Goal: Transaction & Acquisition: Purchase product/service

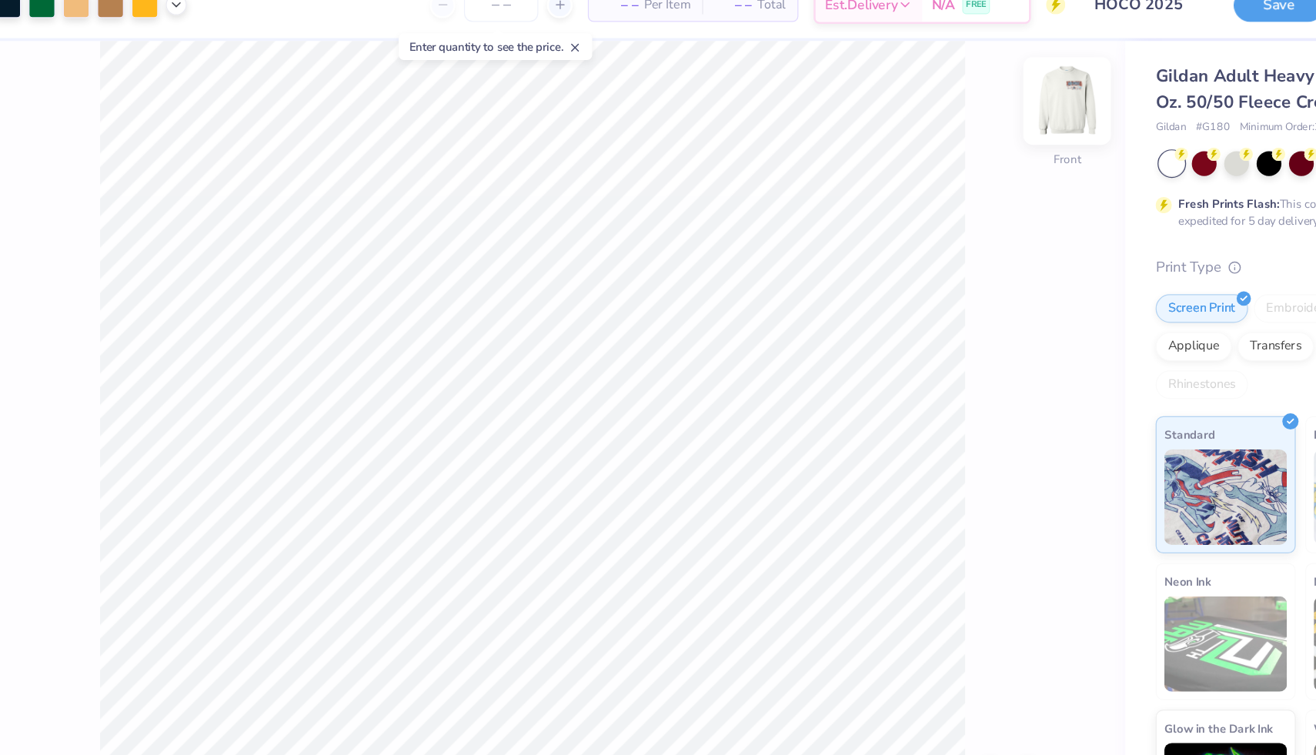
click at [974, 101] on img at bounding box center [981, 105] width 62 height 62
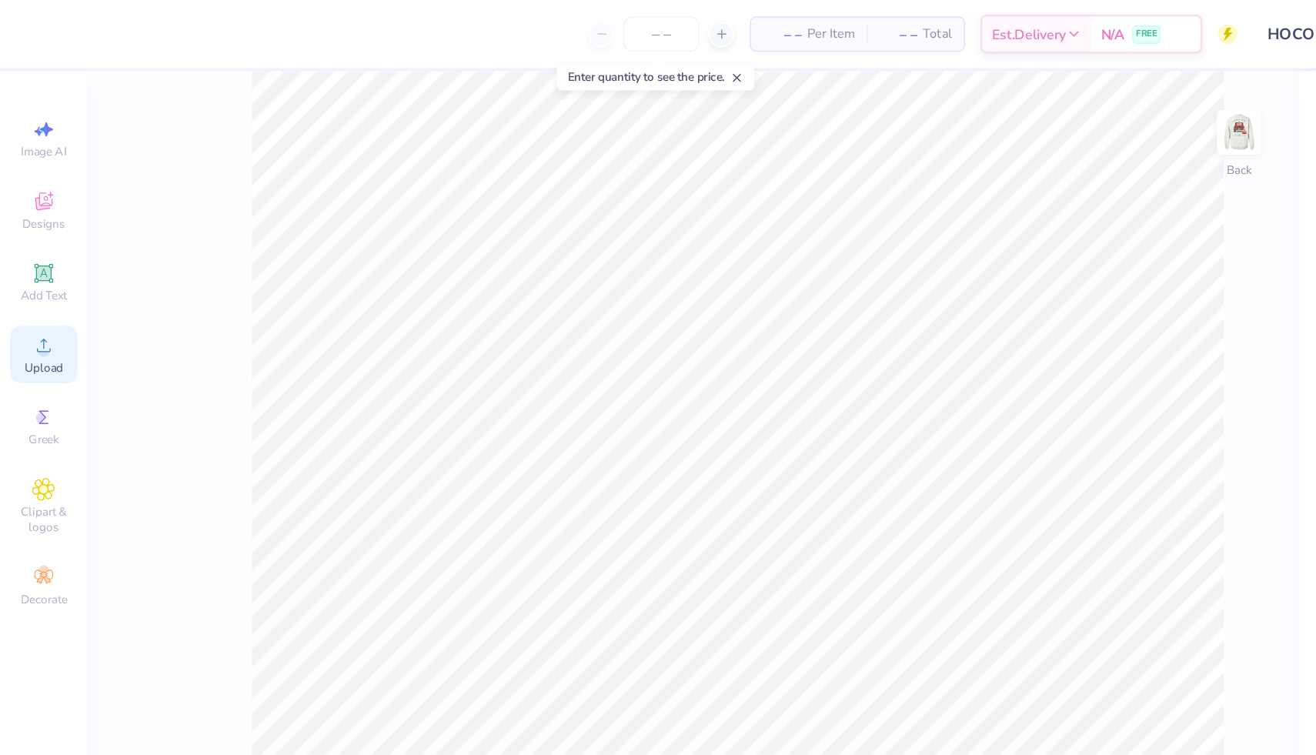
click at [27, 286] on span "Upload" at bounding box center [34, 291] width 31 height 12
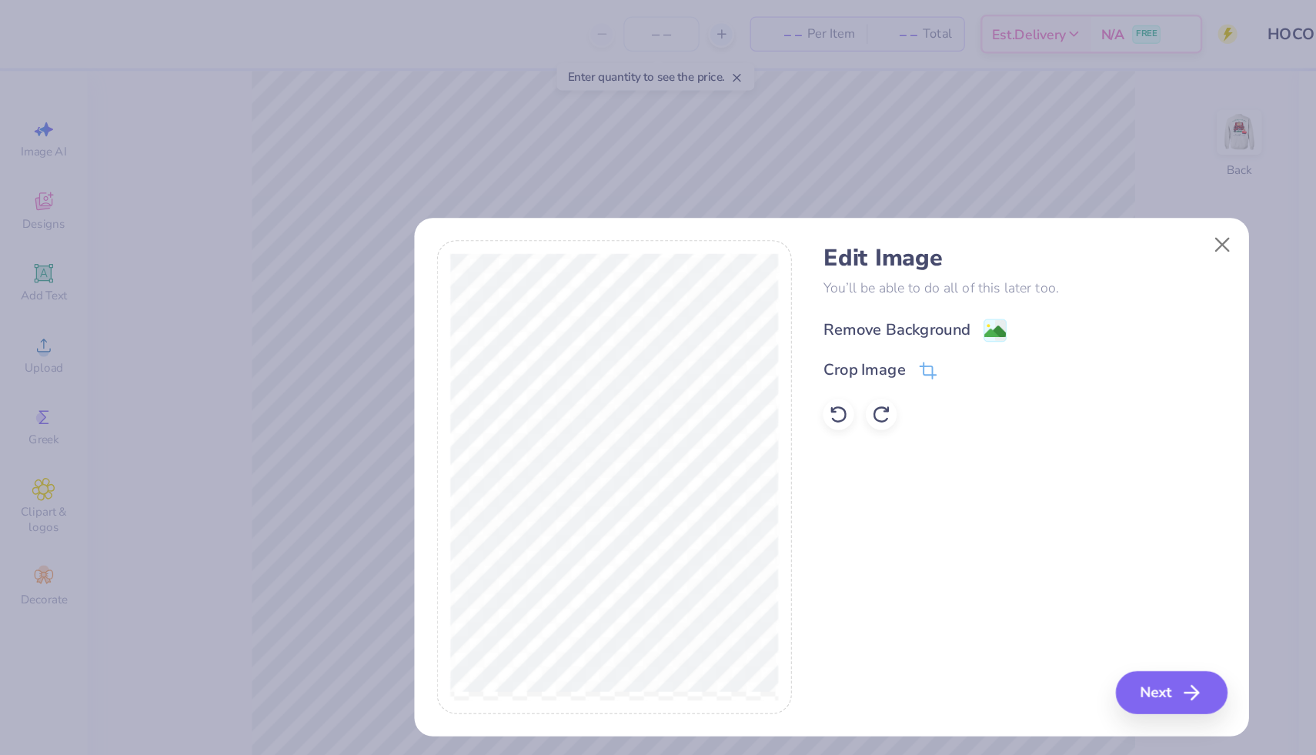
click at [765, 259] on div "Remove Background" at bounding box center [709, 261] width 116 height 18
click at [914, 549] on button "Next" at bounding box center [929, 548] width 88 height 34
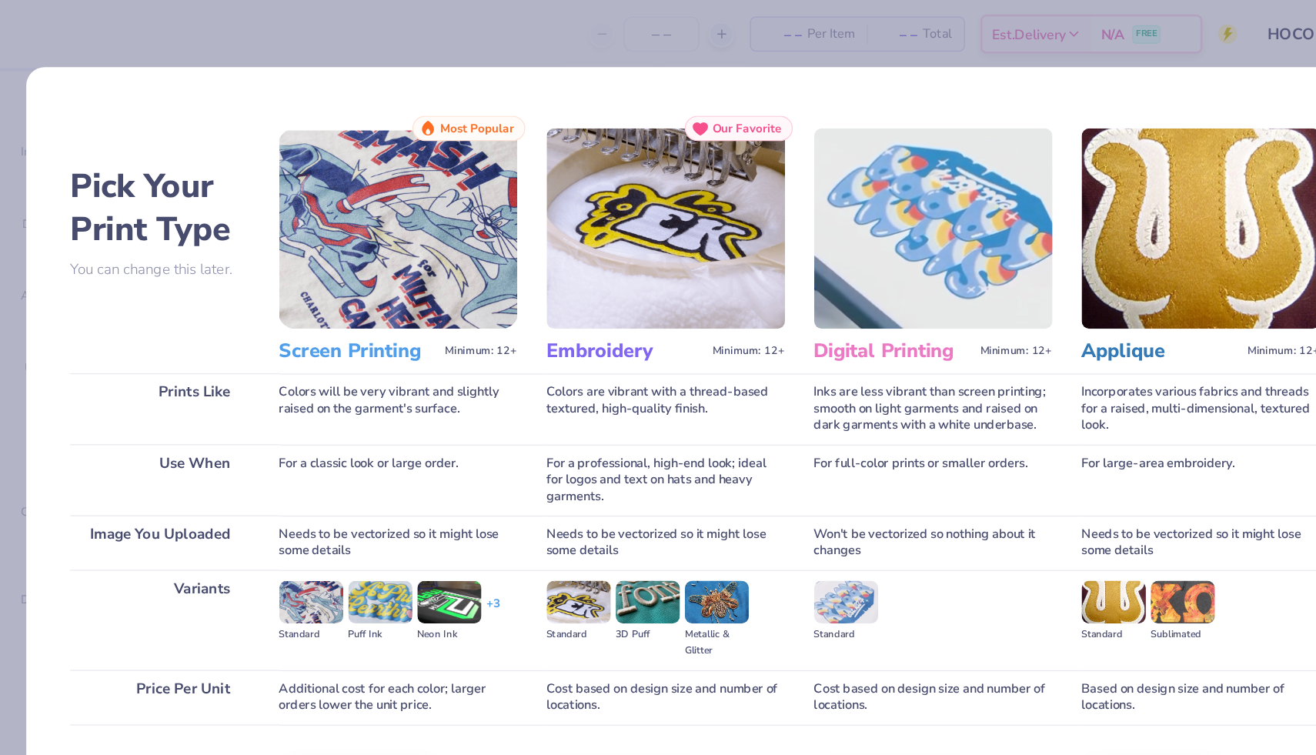
click at [293, 255] on img at bounding box center [315, 181] width 189 height 159
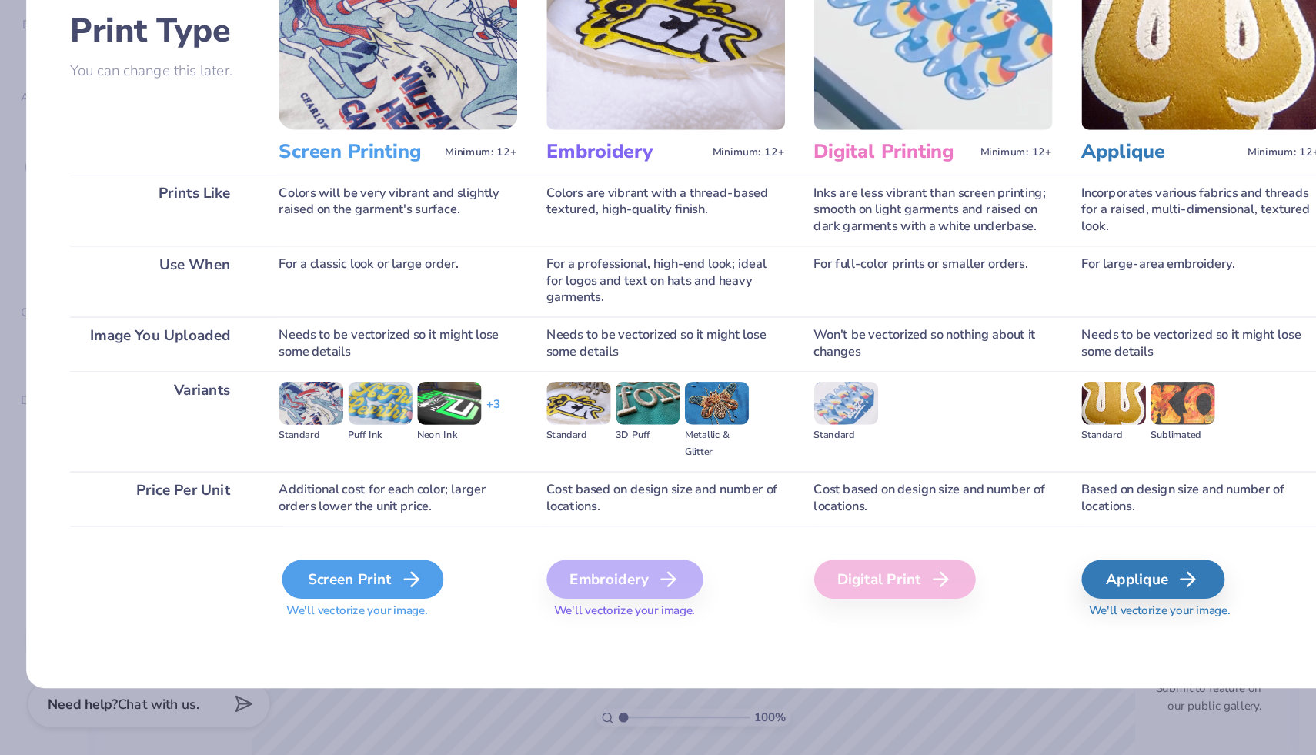
click at [296, 621] on div "Screen Print" at bounding box center [287, 615] width 128 height 31
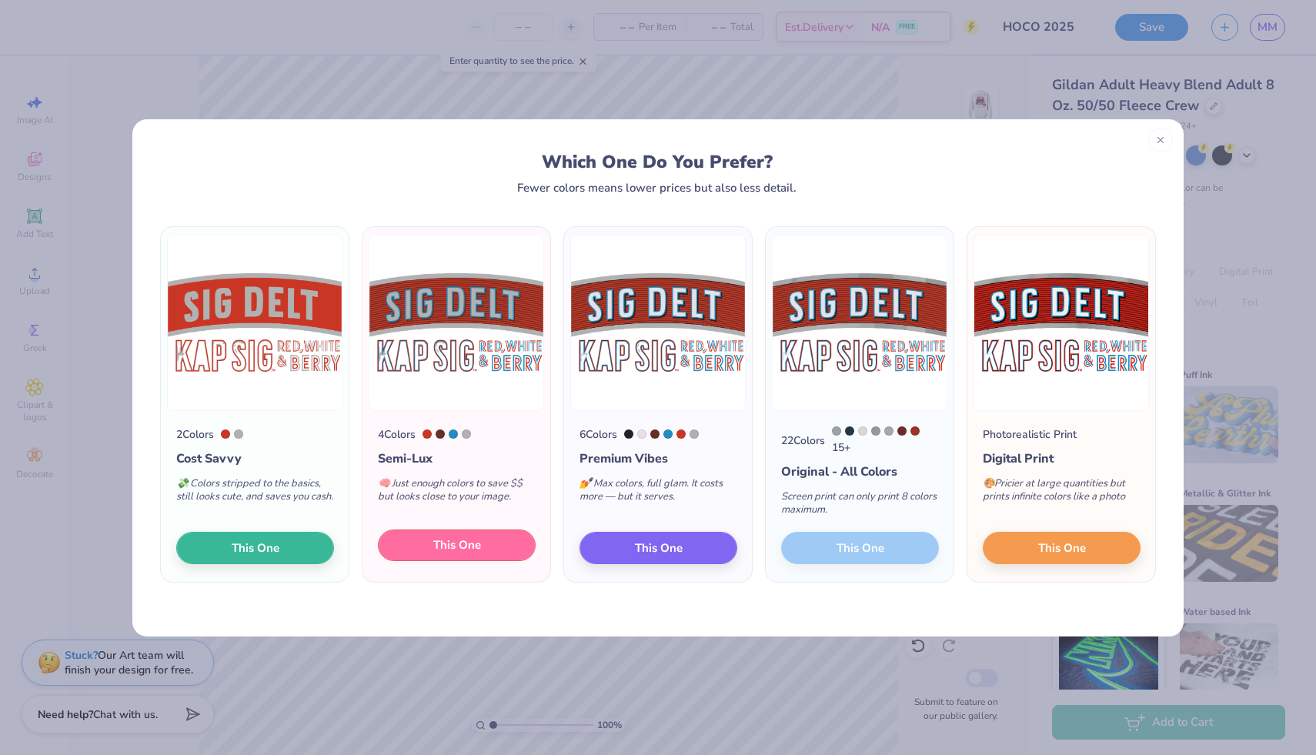
click at [463, 546] on span "This One" at bounding box center [457, 545] width 48 height 18
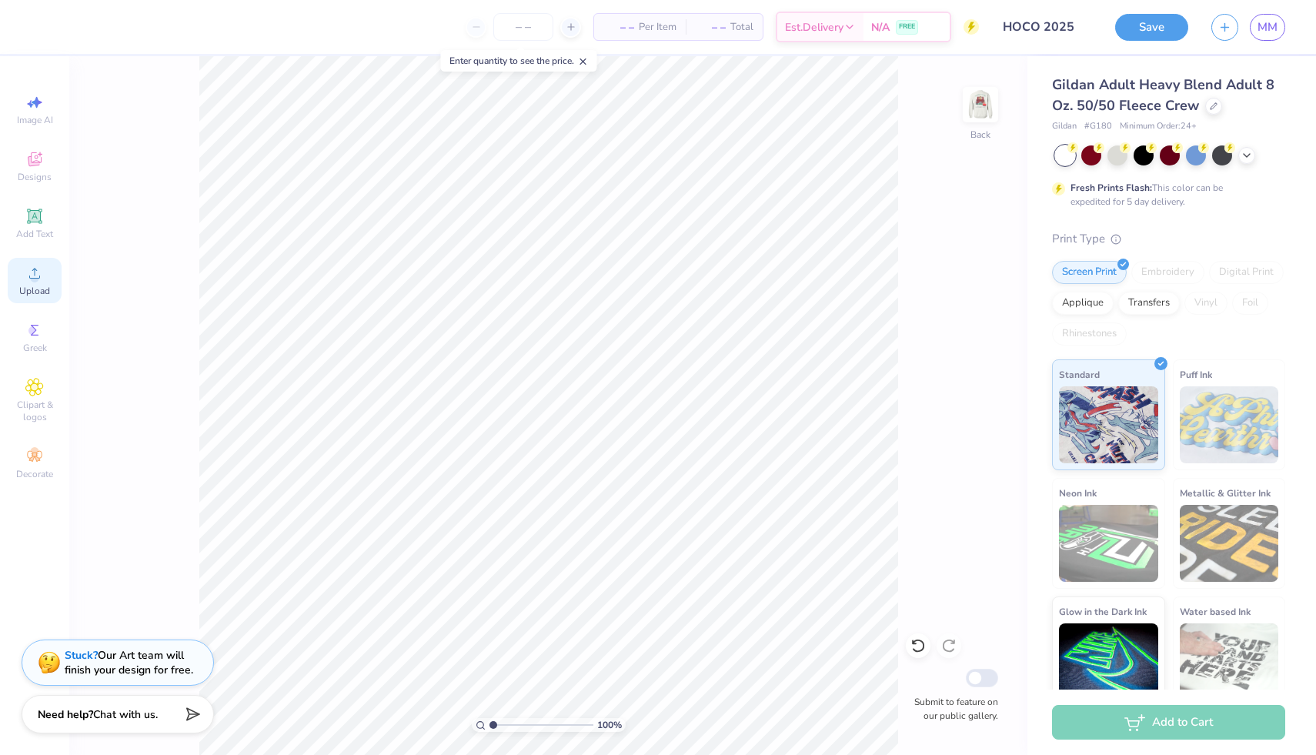
click at [49, 269] on div "Upload" at bounding box center [35, 280] width 54 height 45
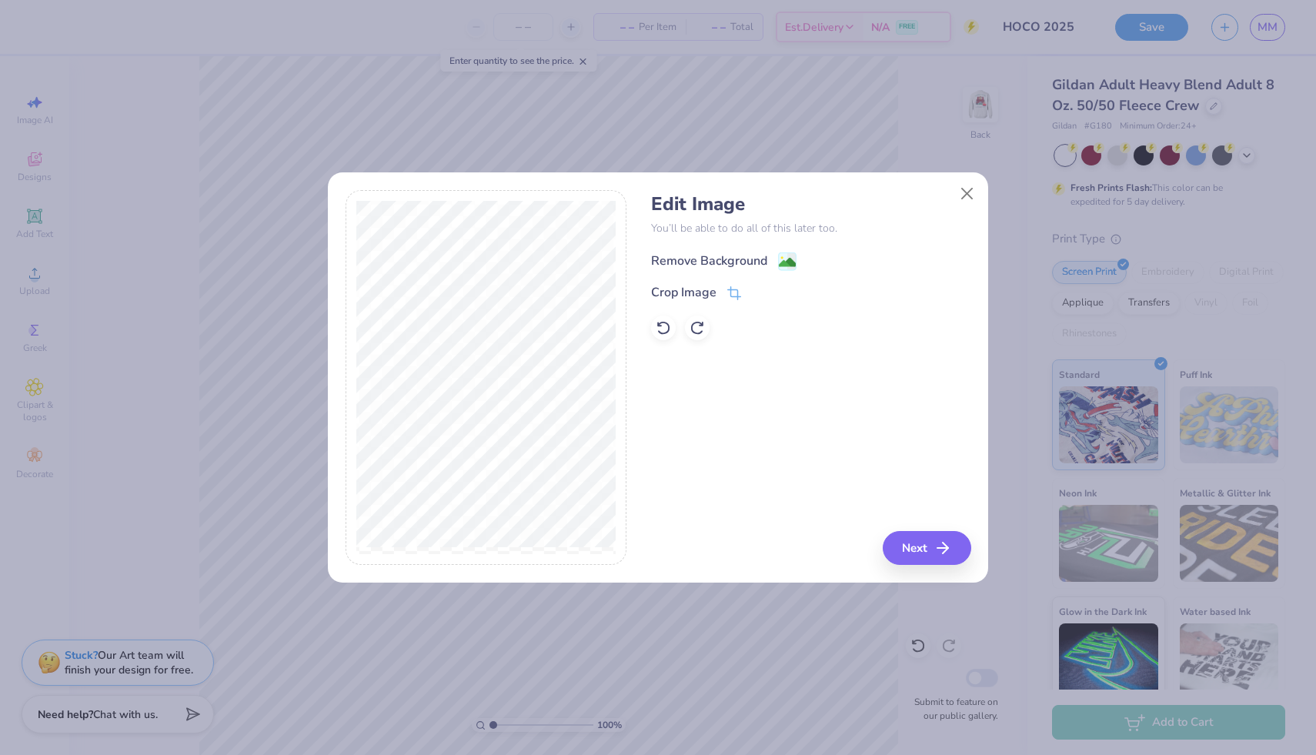
click at [736, 262] on div "Remove Background" at bounding box center [709, 261] width 116 height 18
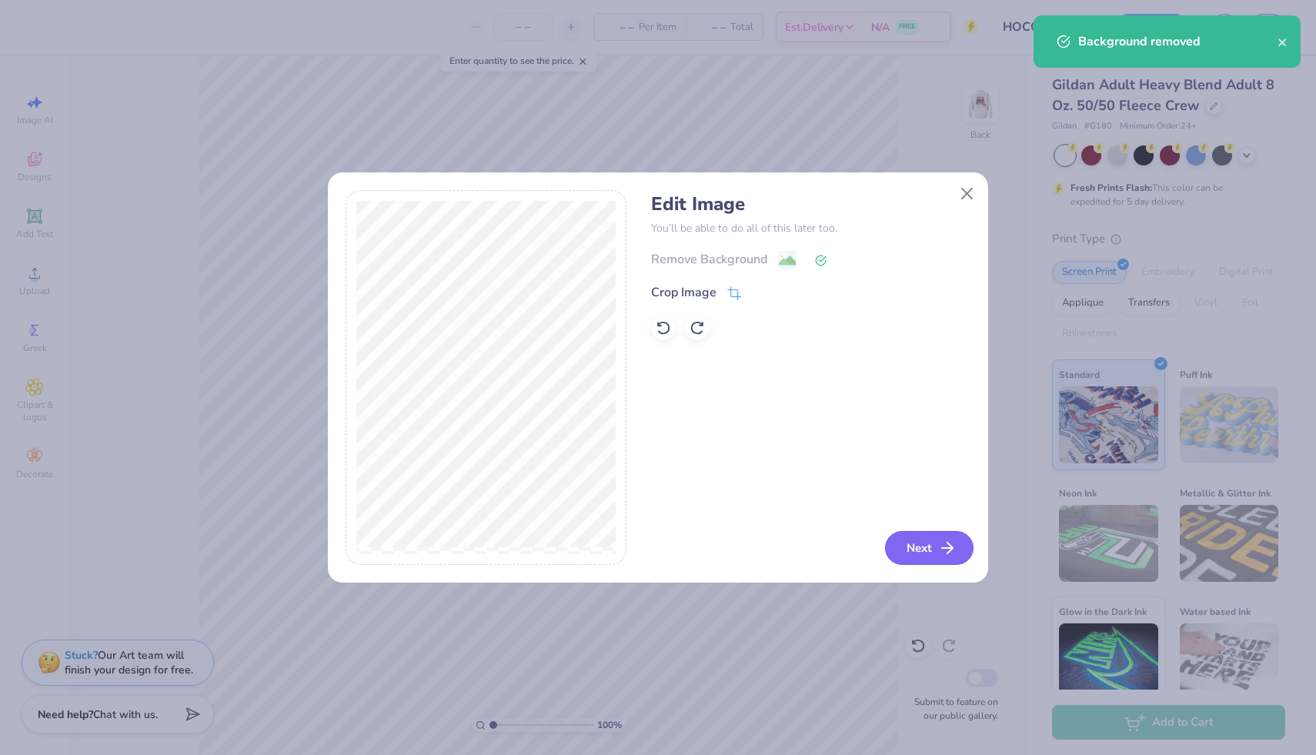
click at [930, 546] on button "Next" at bounding box center [929, 548] width 88 height 34
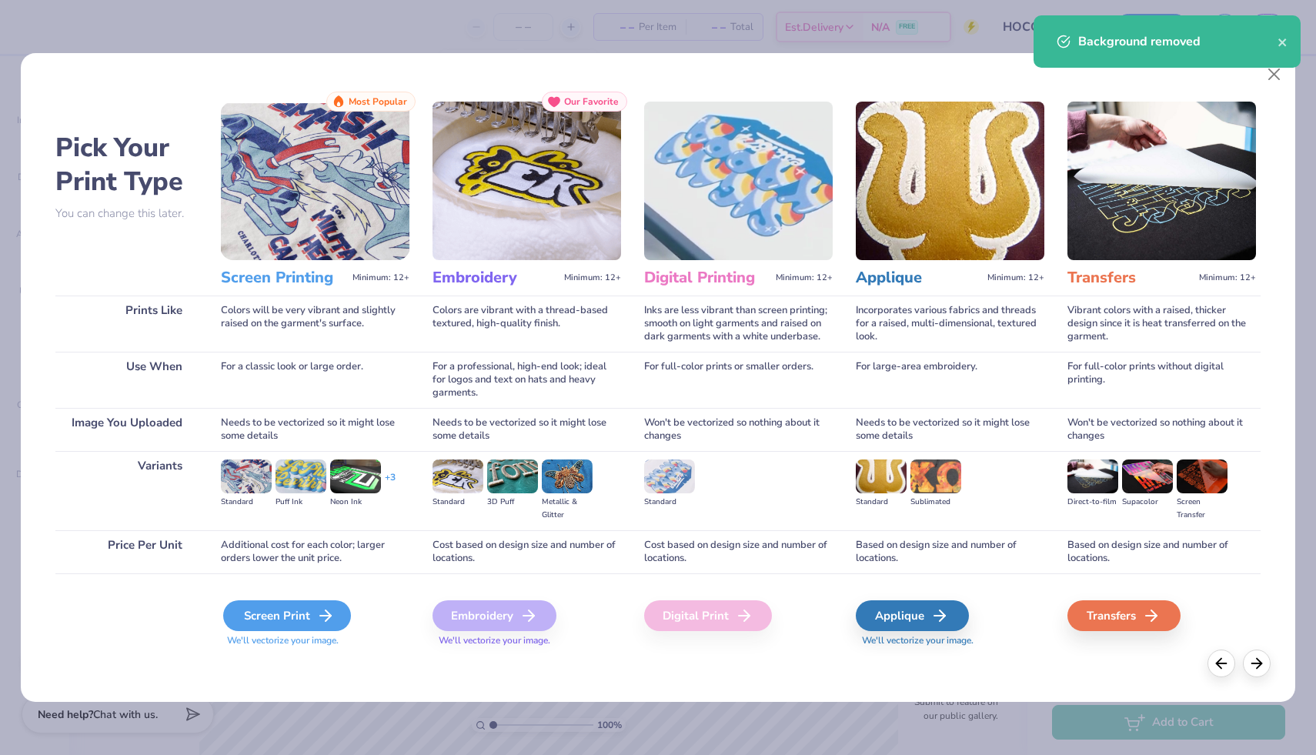
click at [265, 611] on div "Screen Print" at bounding box center [287, 615] width 128 height 31
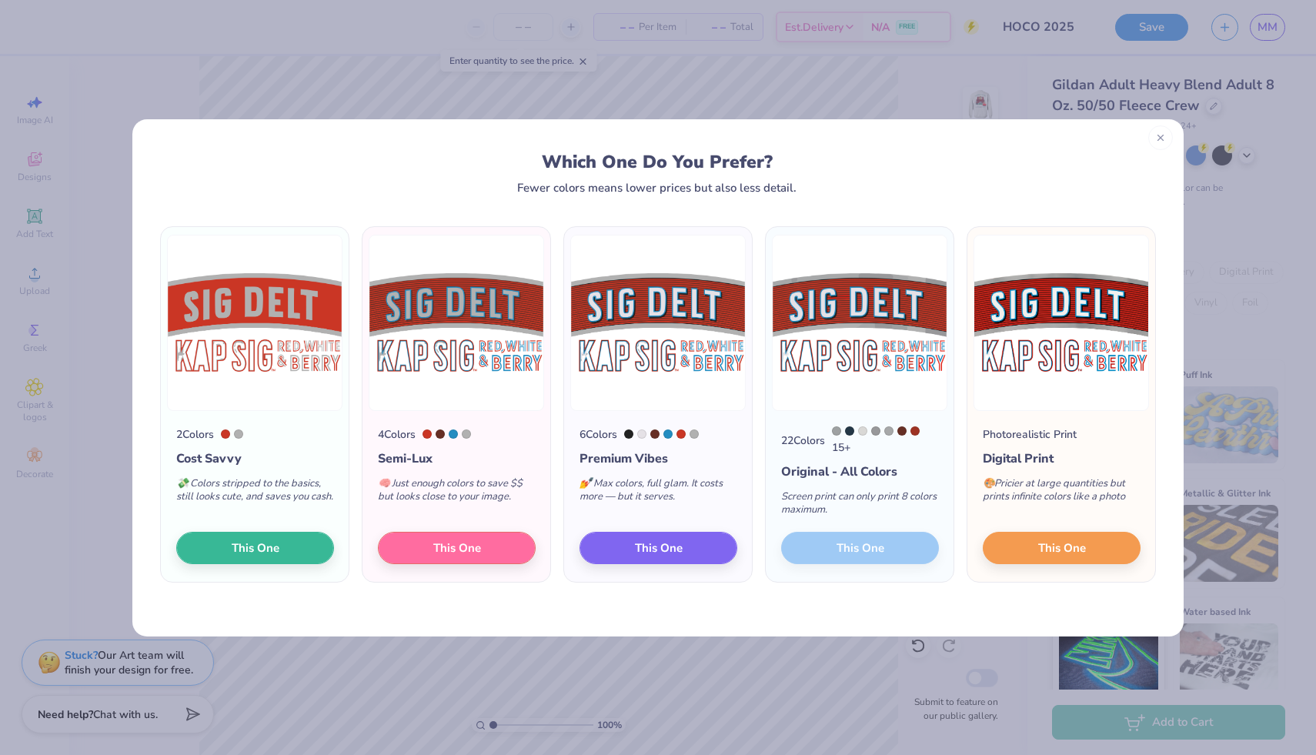
click at [1158, 135] on line at bounding box center [1159, 137] width 5 height 5
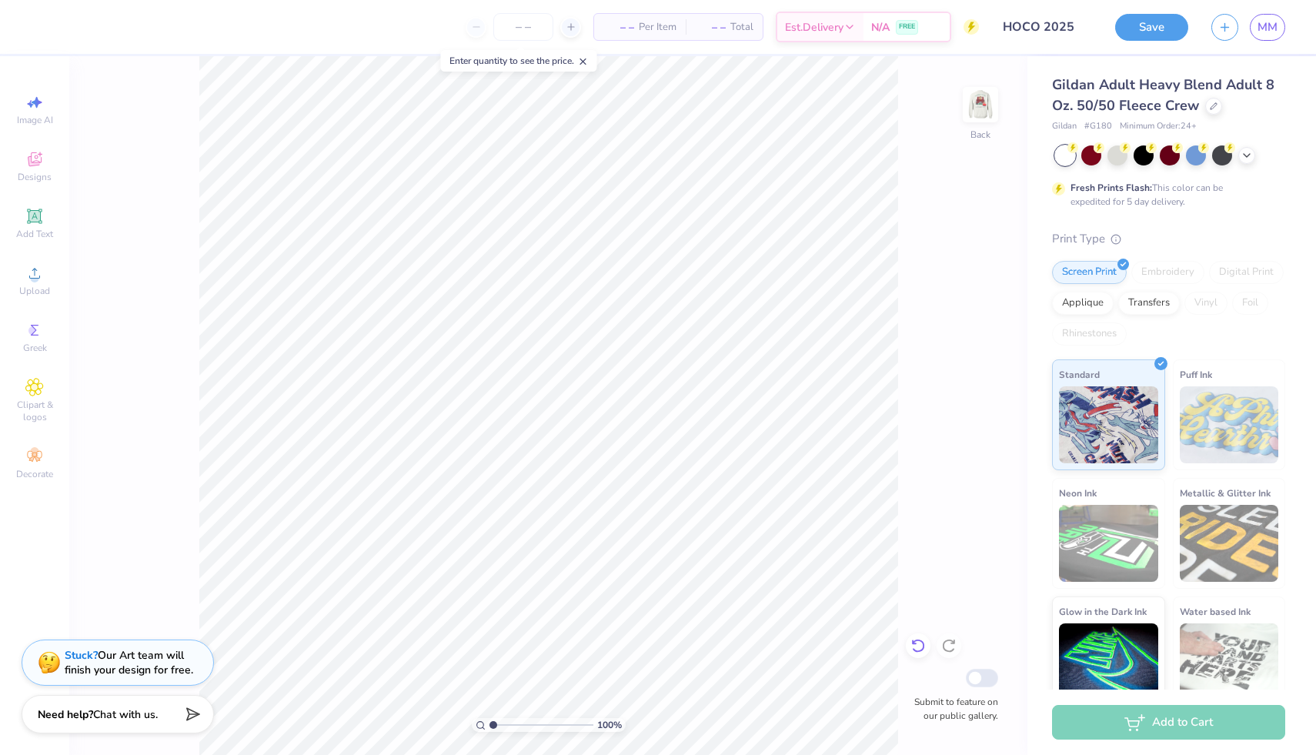
click at [920, 644] on icon at bounding box center [917, 645] width 15 height 15
click at [913, 644] on icon at bounding box center [914, 642] width 3 height 3
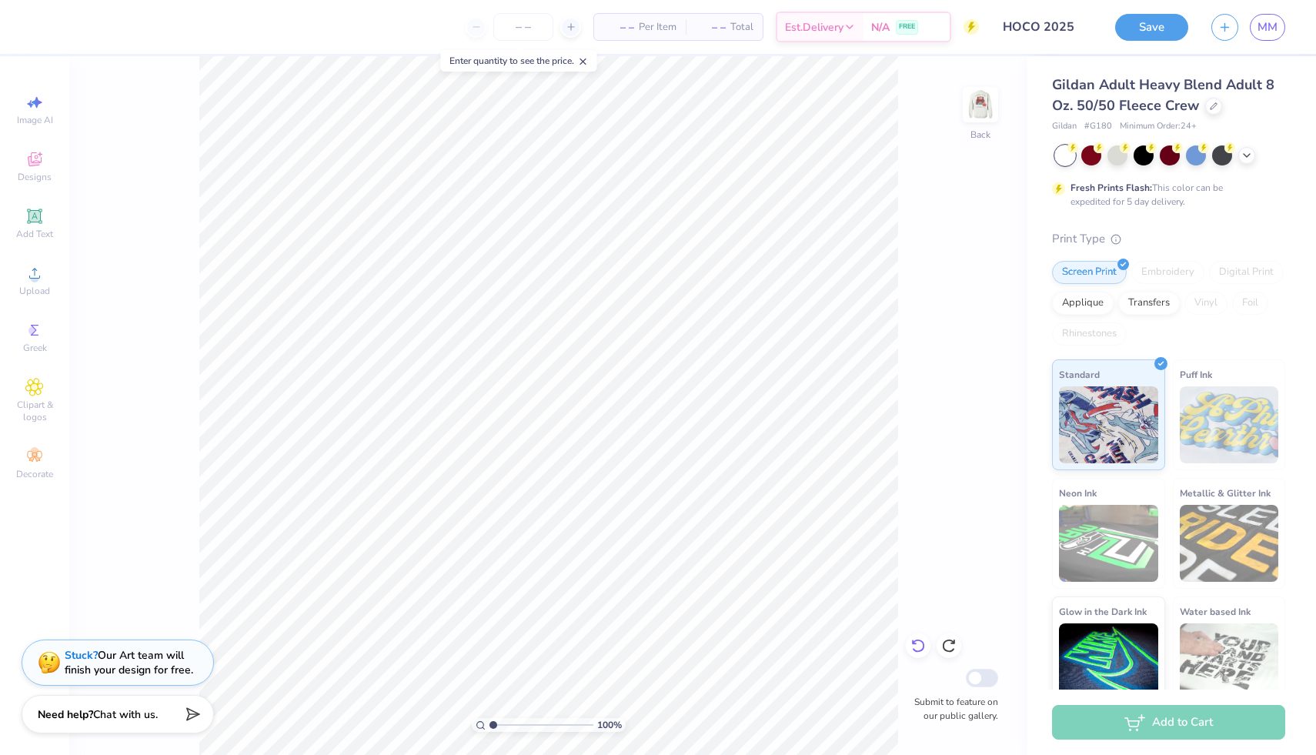
click at [921, 651] on icon at bounding box center [917, 646] width 13 height 14
click at [586, 63] on line at bounding box center [582, 61] width 5 height 5
click at [982, 100] on img at bounding box center [981, 105] width 62 height 62
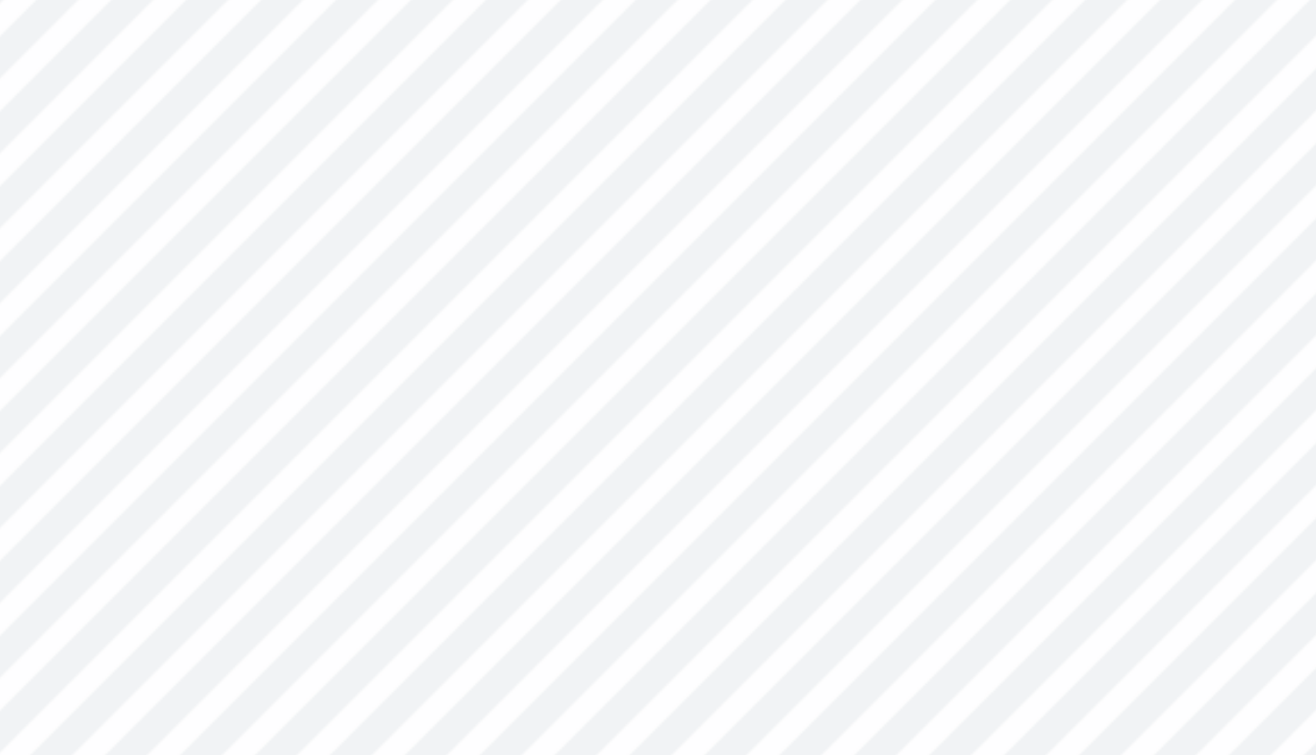
type input "11.00"
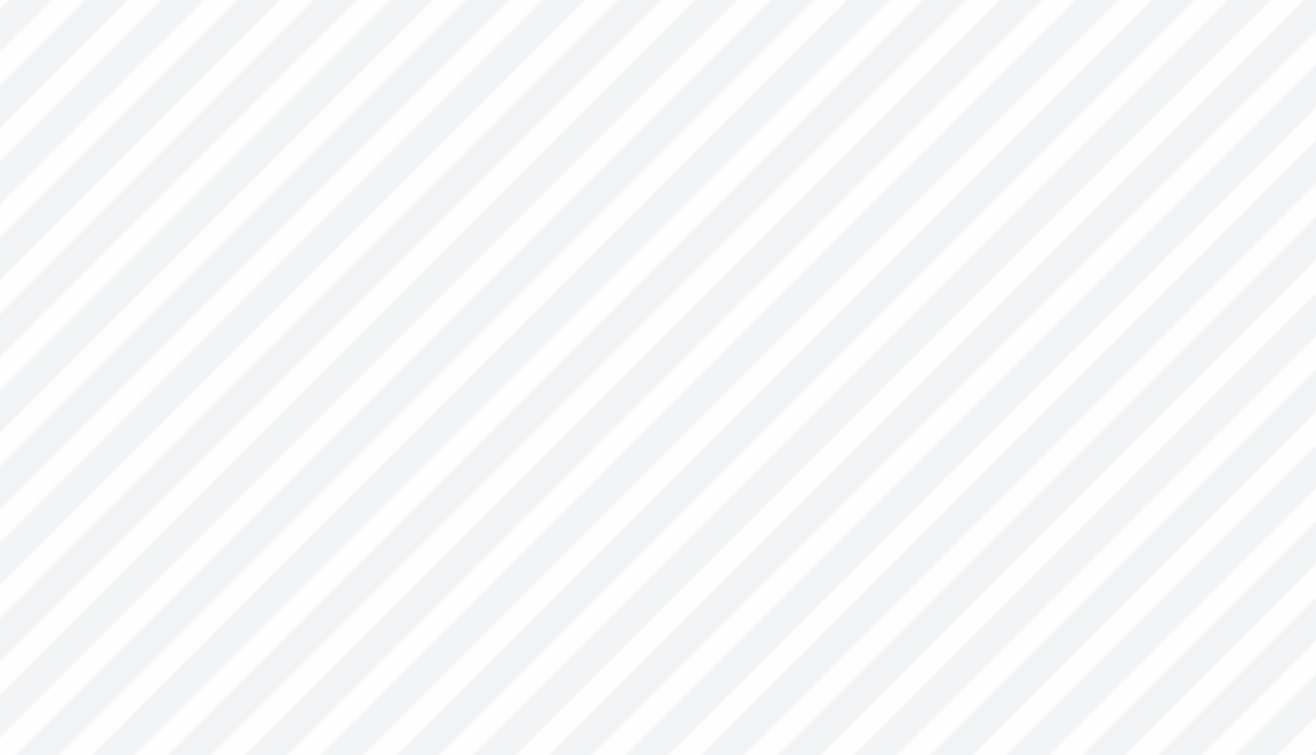
type input "0.66"
type input "0.82"
type input "11.62"
type input "3.99"
type input "4.71"
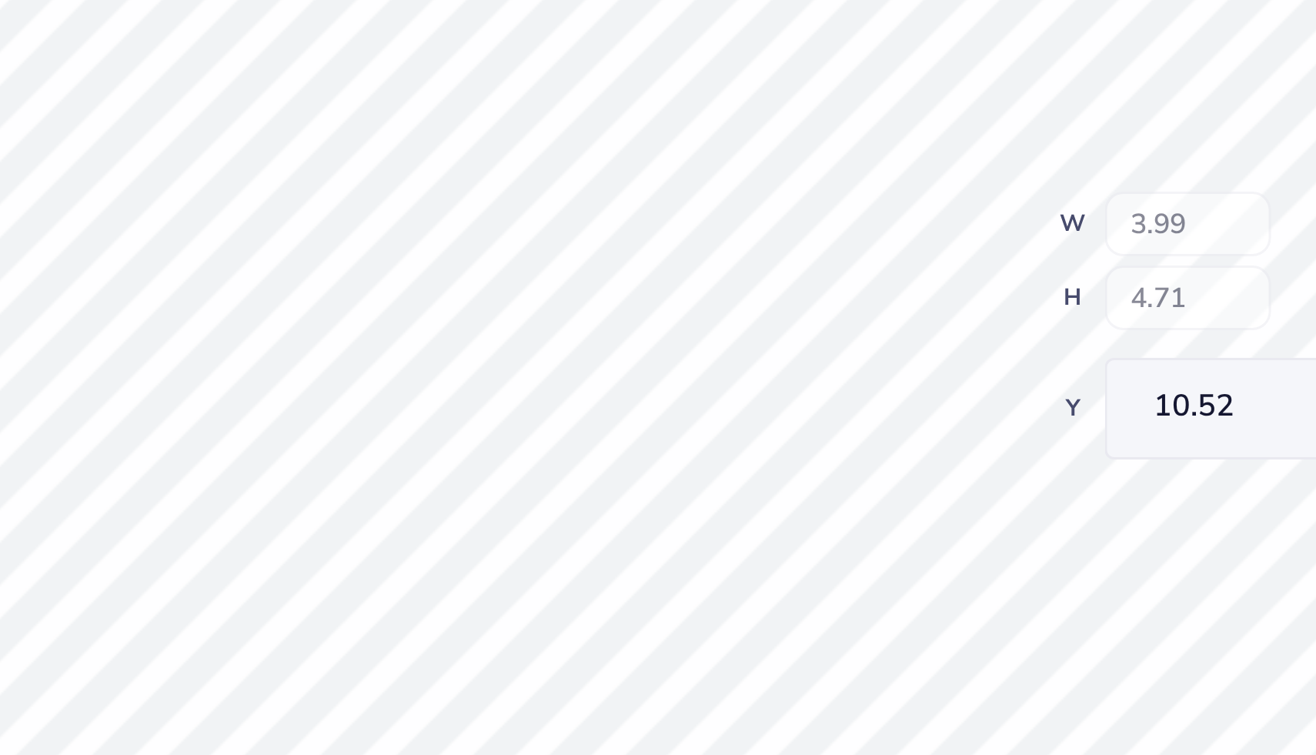
type input "10.52"
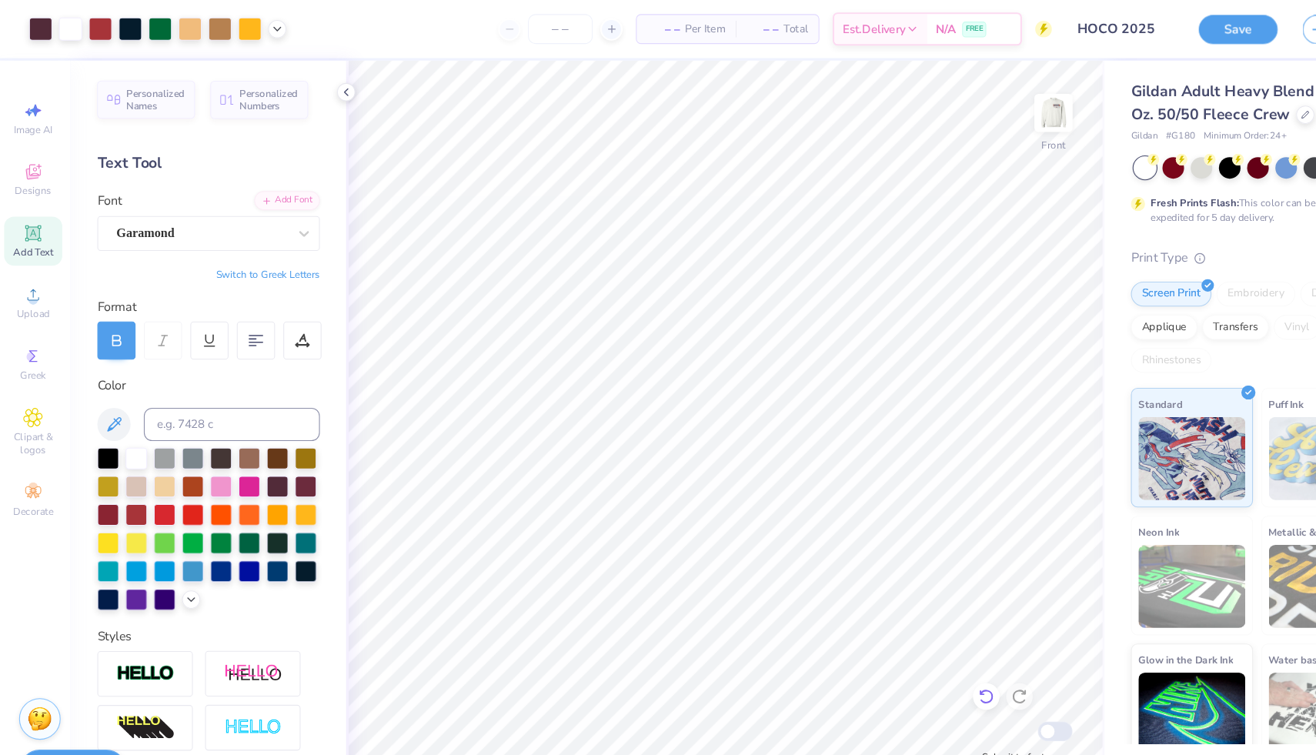
click at [920, 646] on icon at bounding box center [917, 645] width 15 height 15
